Goal: Task Accomplishment & Management: Use online tool/utility

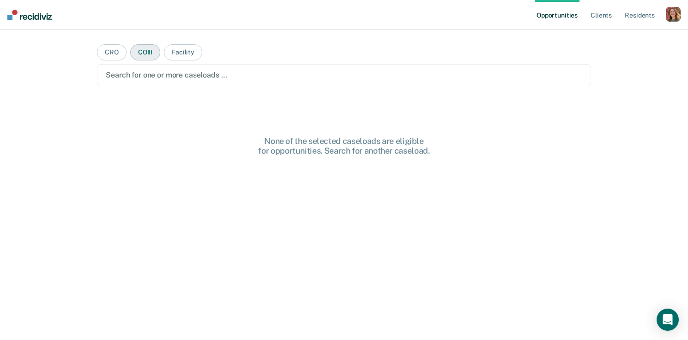
click at [144, 53] on button "COIII" at bounding box center [145, 52] width 30 height 16
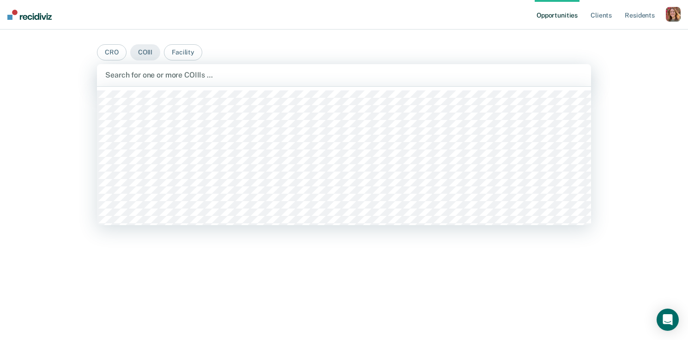
click at [139, 78] on div at bounding box center [343, 75] width 477 height 11
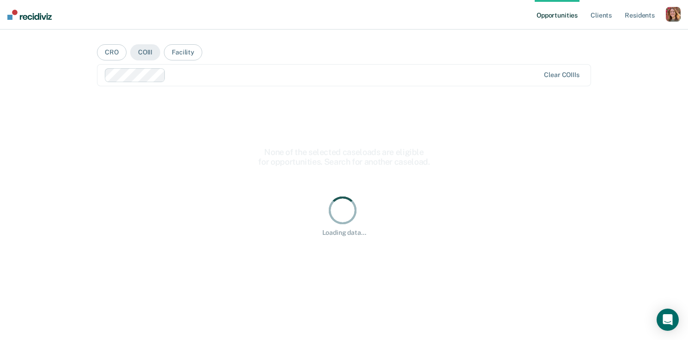
click at [206, 78] on div at bounding box center [354, 75] width 370 height 11
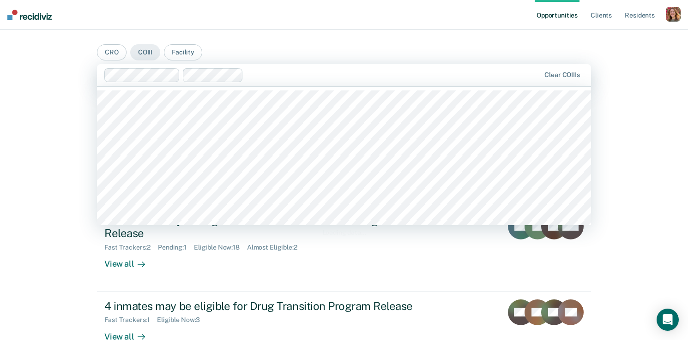
click at [266, 75] on div at bounding box center [393, 75] width 293 height 11
click at [112, 45] on button "CRO" at bounding box center [112, 52] width 30 height 16
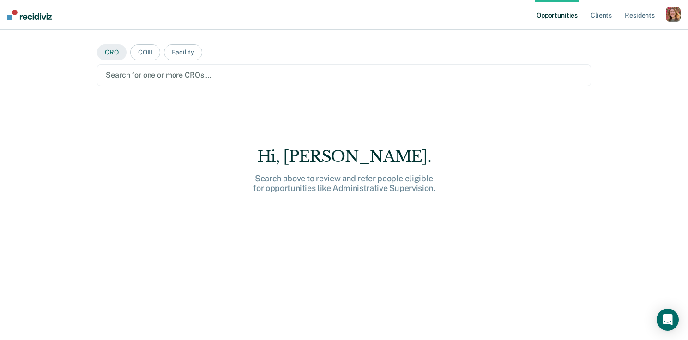
click at [111, 55] on button "CRO" at bounding box center [112, 52] width 30 height 16
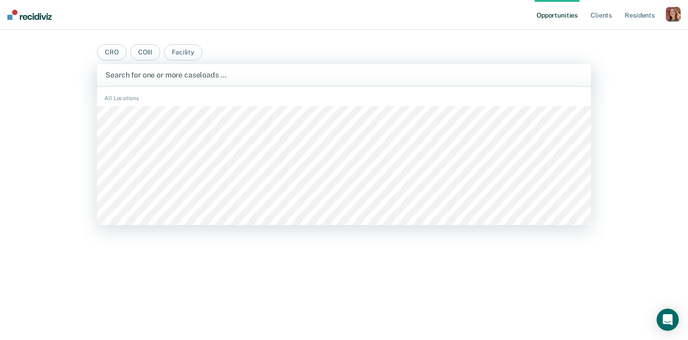
click at [115, 67] on div "Search for one or more caseloads …" at bounding box center [344, 75] width 494 height 22
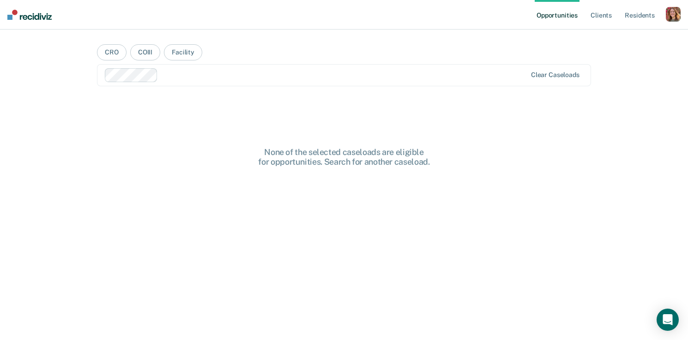
click at [188, 71] on div at bounding box center [344, 75] width 365 height 11
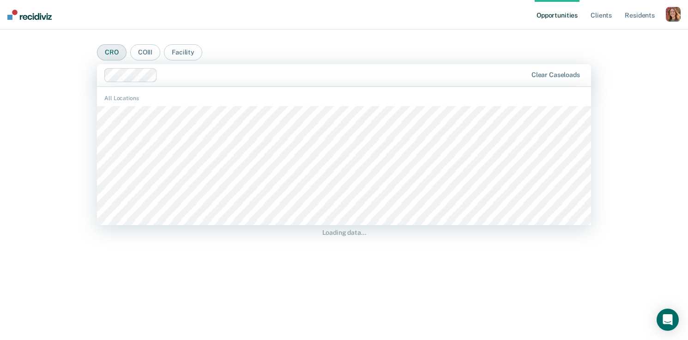
click at [110, 52] on button "CRO" at bounding box center [112, 52] width 30 height 16
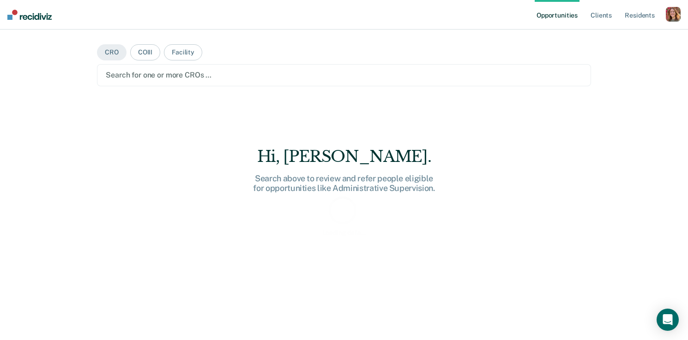
click at [130, 77] on div at bounding box center [344, 75] width 476 height 11
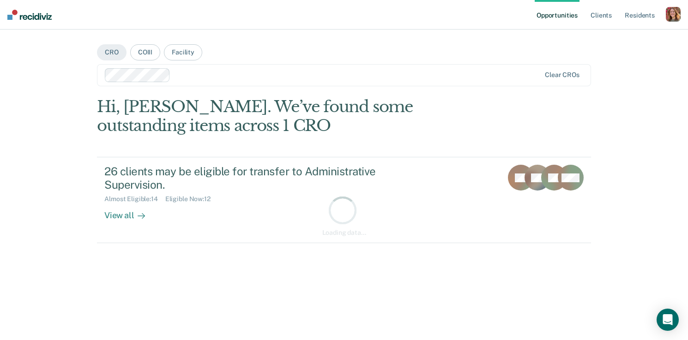
click at [214, 71] on div at bounding box center [357, 75] width 366 height 11
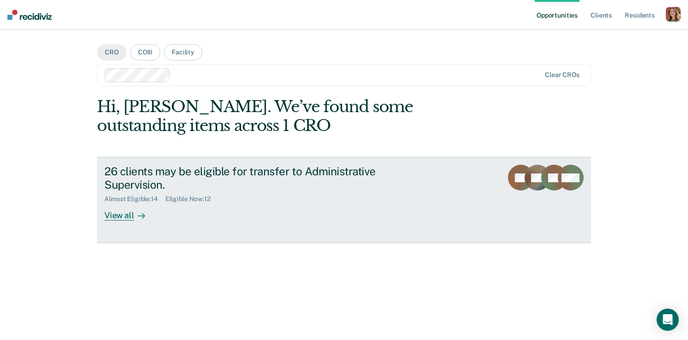
click at [133, 227] on link "26 clients may be eligible for transfer to Administrative Supervision. Almost E…" at bounding box center [344, 200] width 494 height 86
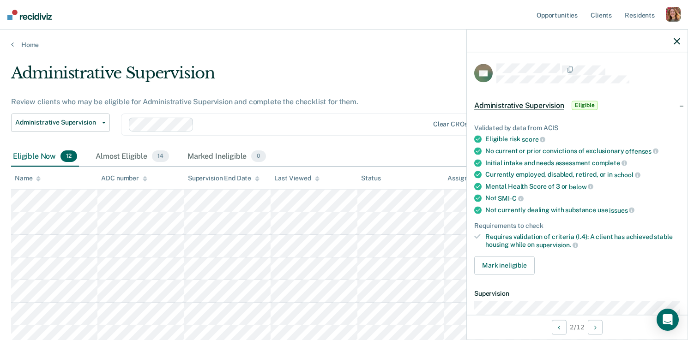
scroll to position [82, 0]
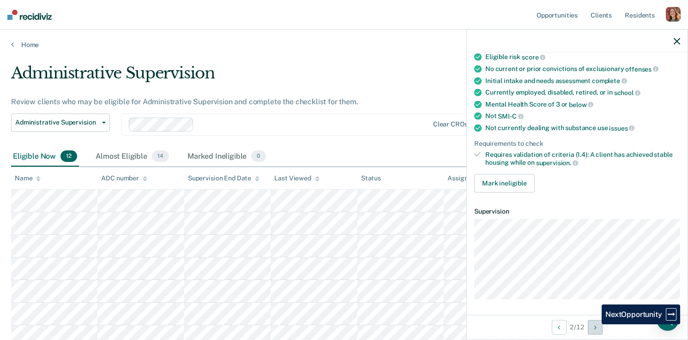
click at [594, 324] on icon "Next Opportunity" at bounding box center [595, 327] width 2 height 6
click at [594, 328] on icon "Next Opportunity" at bounding box center [595, 327] width 2 height 6
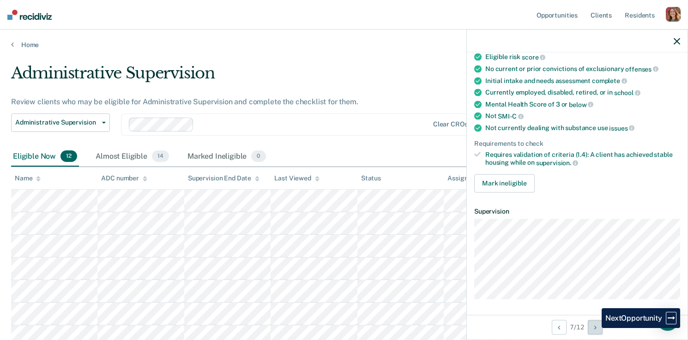
click at [594, 328] on icon "Next Opportunity" at bounding box center [595, 327] width 2 height 6
click at [594, 328] on button "Next Opportunity" at bounding box center [597, 327] width 15 height 15
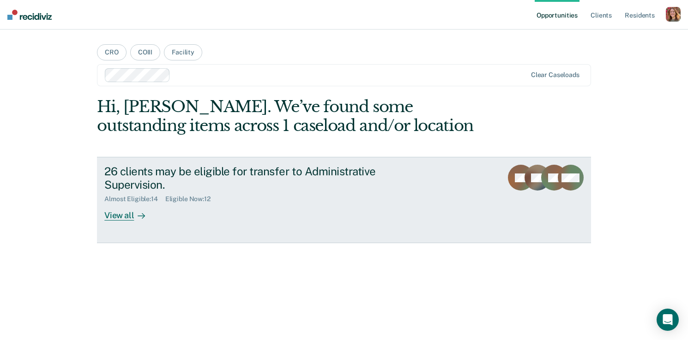
click at [124, 214] on div "View all" at bounding box center [130, 212] width 52 height 18
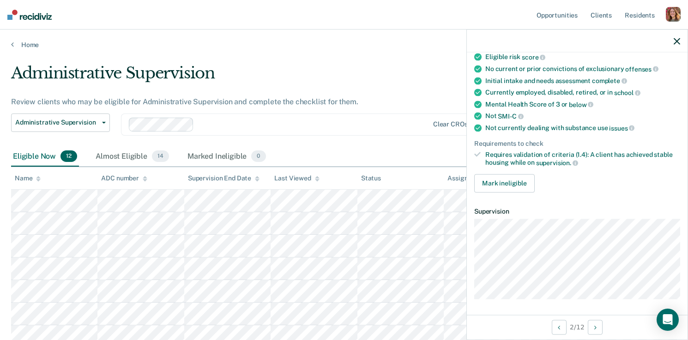
scroll to position [82, 0]
